Goal: Find specific page/section: Find specific page/section

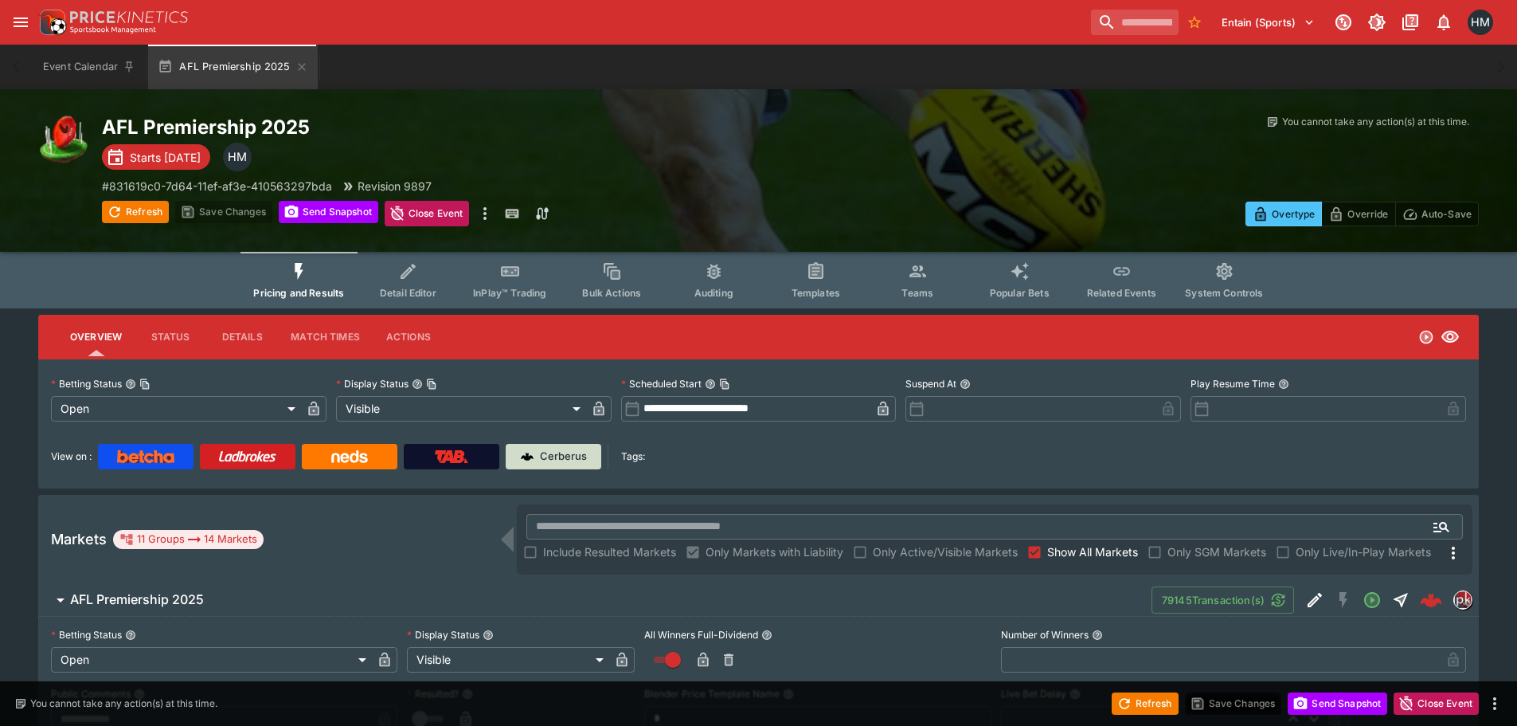
click at [544, 445] on link "Cerberus" at bounding box center [554, 456] width 96 height 25
